Goal: Information Seeking & Learning: Learn about a topic

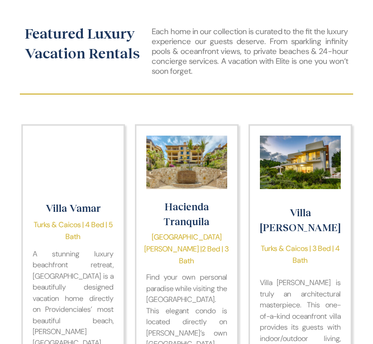
scroll to position [743, 0]
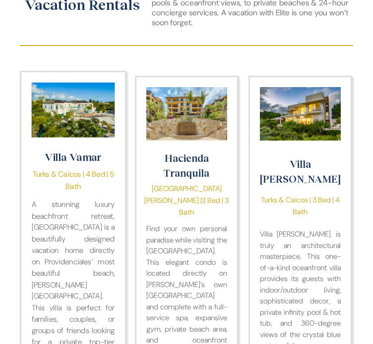
click at [65, 138] on img "Villa Vamar" at bounding box center [72, 109] width 83 height 55
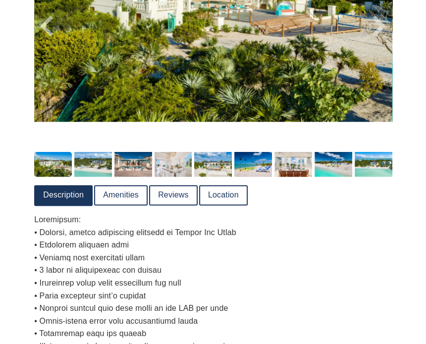
scroll to position [198, 0]
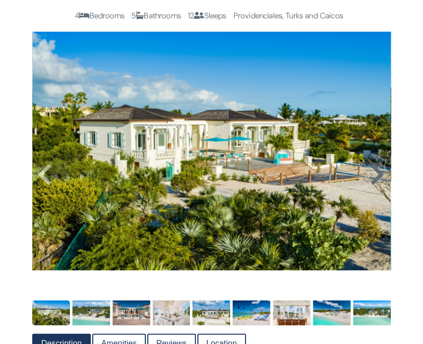
click at [375, 180] on icon at bounding box center [377, 175] width 15 height 24
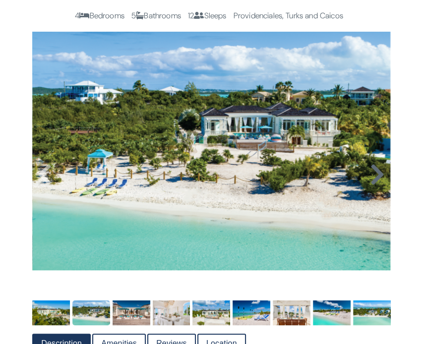
click at [375, 180] on icon at bounding box center [377, 175] width 15 height 24
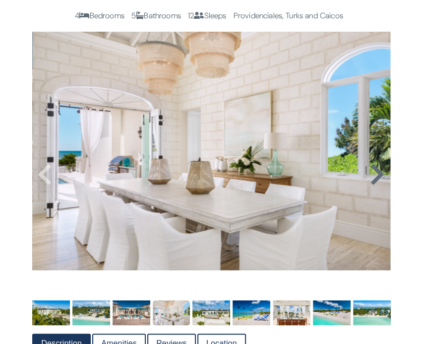
click at [375, 180] on icon at bounding box center [377, 175] width 15 height 24
click at [375, 180] on div at bounding box center [211, 165] width 358 height 267
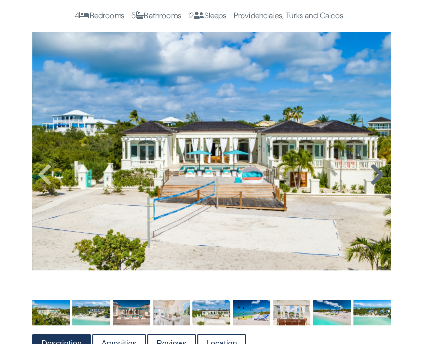
click at [375, 180] on icon at bounding box center [377, 175] width 15 height 24
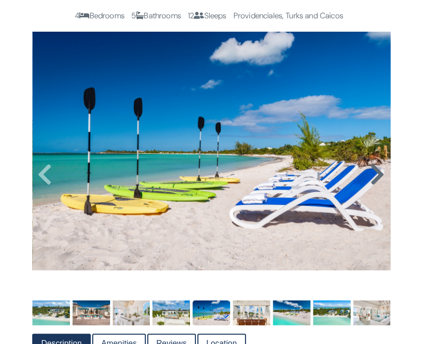
click at [375, 180] on icon at bounding box center [377, 175] width 15 height 24
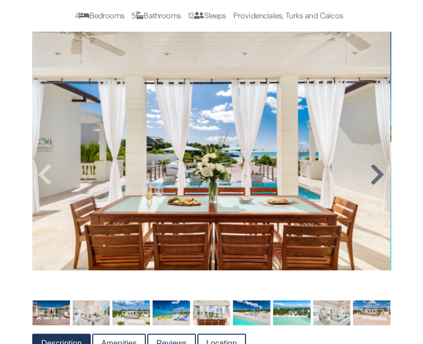
click at [375, 180] on icon at bounding box center [377, 175] width 15 height 24
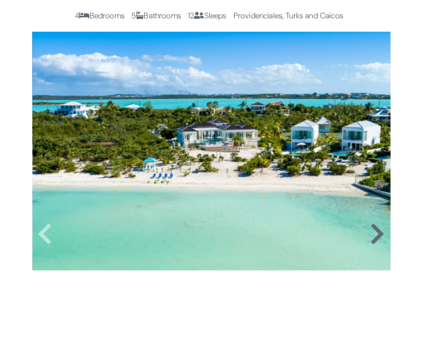
click at [375, 180] on img at bounding box center [211, 151] width 358 height 239
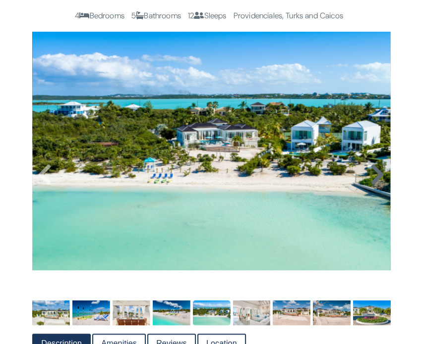
click at [372, 187] on icon at bounding box center [377, 175] width 15 height 24
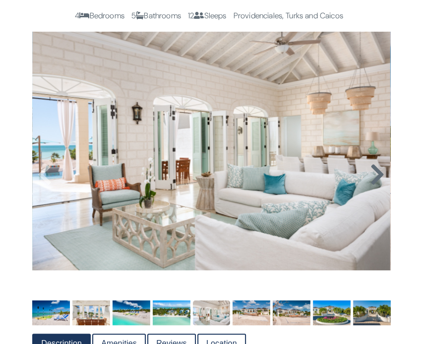
click at [374, 182] on icon at bounding box center [377, 175] width 15 height 24
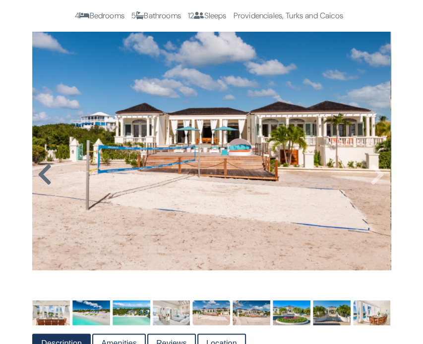
click at [46, 177] on icon at bounding box center [44, 175] width 15 height 24
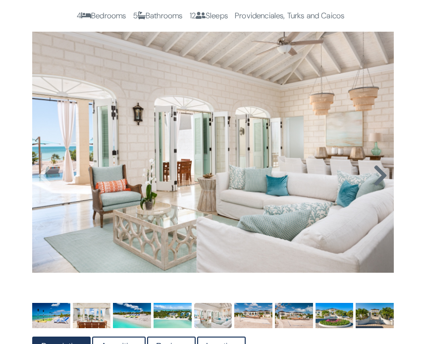
click at [376, 178] on icon at bounding box center [380, 176] width 15 height 24
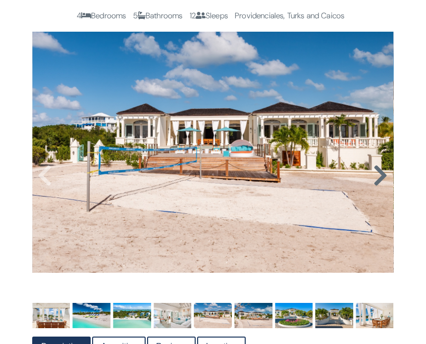
click at [376, 178] on icon at bounding box center [380, 176] width 15 height 24
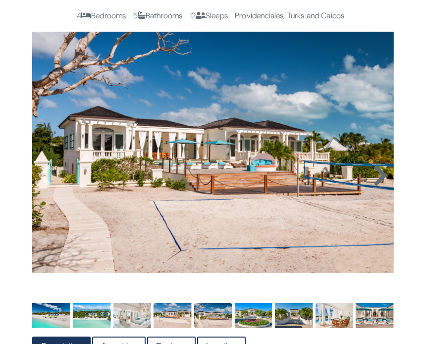
click at [376, 178] on icon at bounding box center [380, 176] width 15 height 24
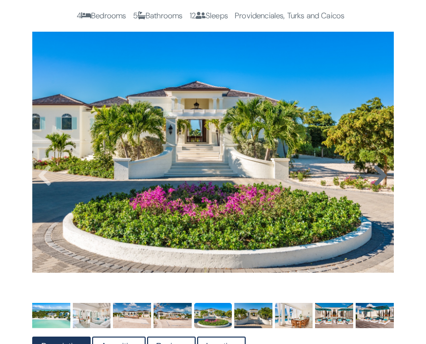
click at [376, 178] on icon at bounding box center [380, 176] width 15 height 24
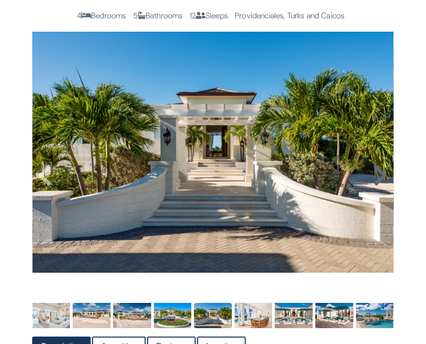
click at [376, 178] on icon at bounding box center [380, 176] width 15 height 24
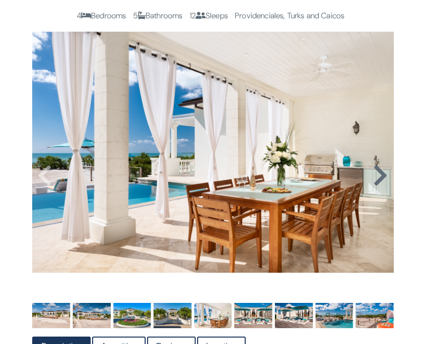
click at [376, 178] on icon at bounding box center [380, 176] width 15 height 24
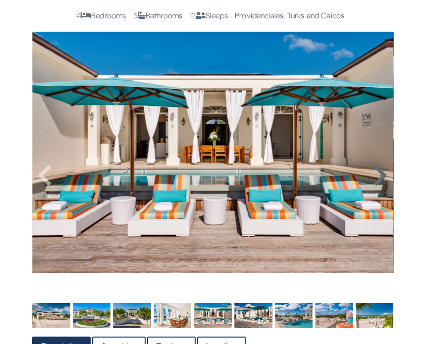
click at [376, 178] on icon at bounding box center [380, 176] width 15 height 24
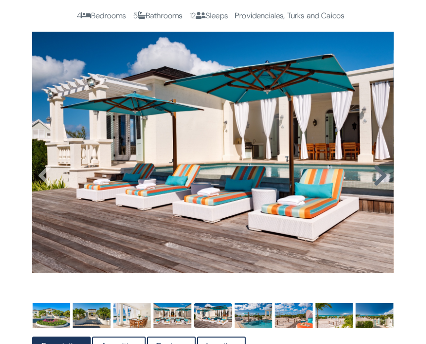
click at [376, 178] on icon at bounding box center [380, 176] width 15 height 24
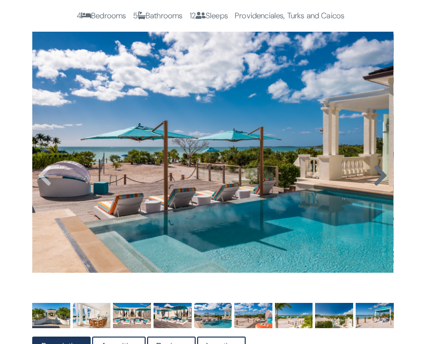
click at [376, 178] on icon at bounding box center [380, 176] width 15 height 24
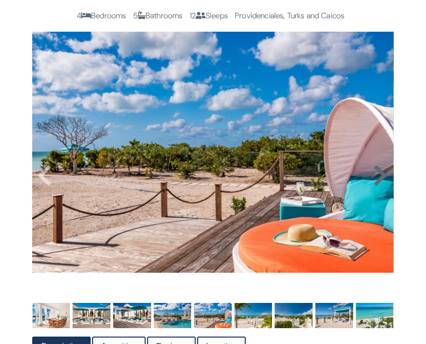
click at [376, 179] on icon at bounding box center [380, 176] width 15 height 24
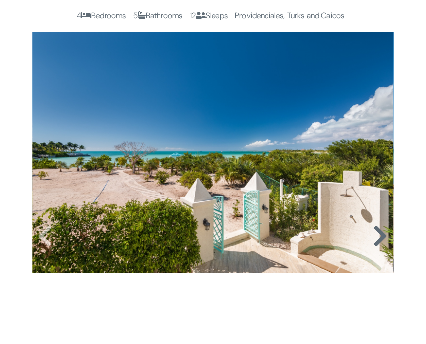
click at [376, 179] on img at bounding box center [213, 152] width 362 height 241
click at [376, 179] on div at bounding box center [213, 226] width 362 height 389
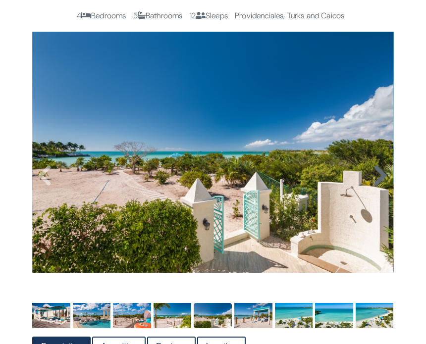
click at [376, 179] on icon at bounding box center [380, 176] width 15 height 24
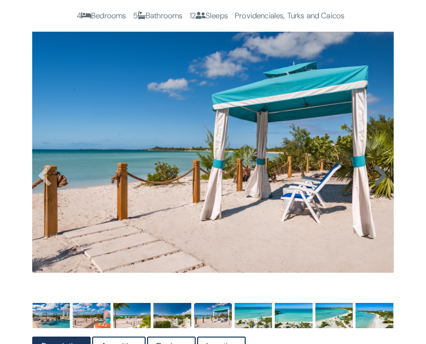
click at [376, 179] on icon at bounding box center [380, 176] width 15 height 24
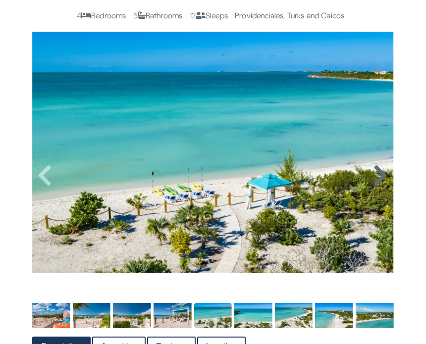
click at [376, 179] on icon at bounding box center [380, 176] width 15 height 24
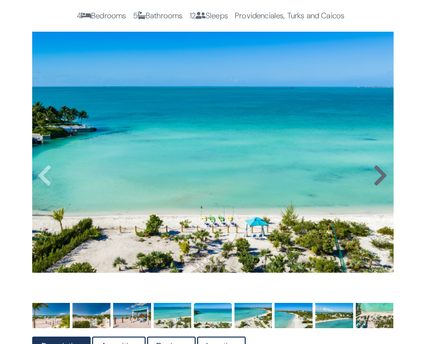
click at [376, 179] on icon at bounding box center [380, 176] width 15 height 24
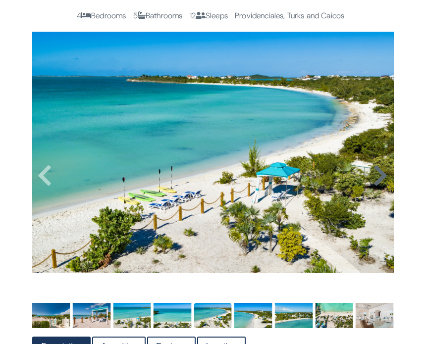
click at [376, 179] on icon at bounding box center [380, 176] width 15 height 24
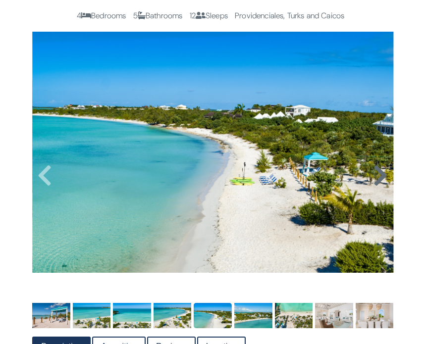
click at [376, 179] on icon at bounding box center [380, 176] width 15 height 24
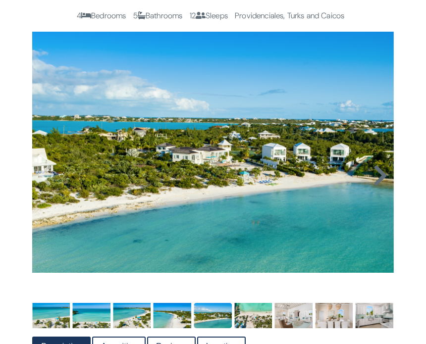
click at [376, 179] on icon at bounding box center [380, 176] width 15 height 24
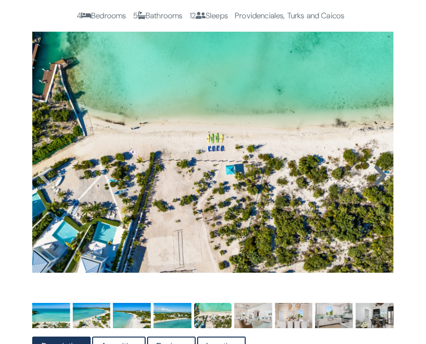
click at [376, 179] on icon at bounding box center [380, 176] width 15 height 24
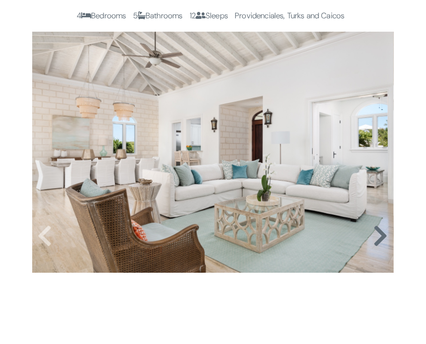
click at [376, 179] on img at bounding box center [213, 152] width 362 height 241
